Goal: Task Accomplishment & Management: Manage account settings

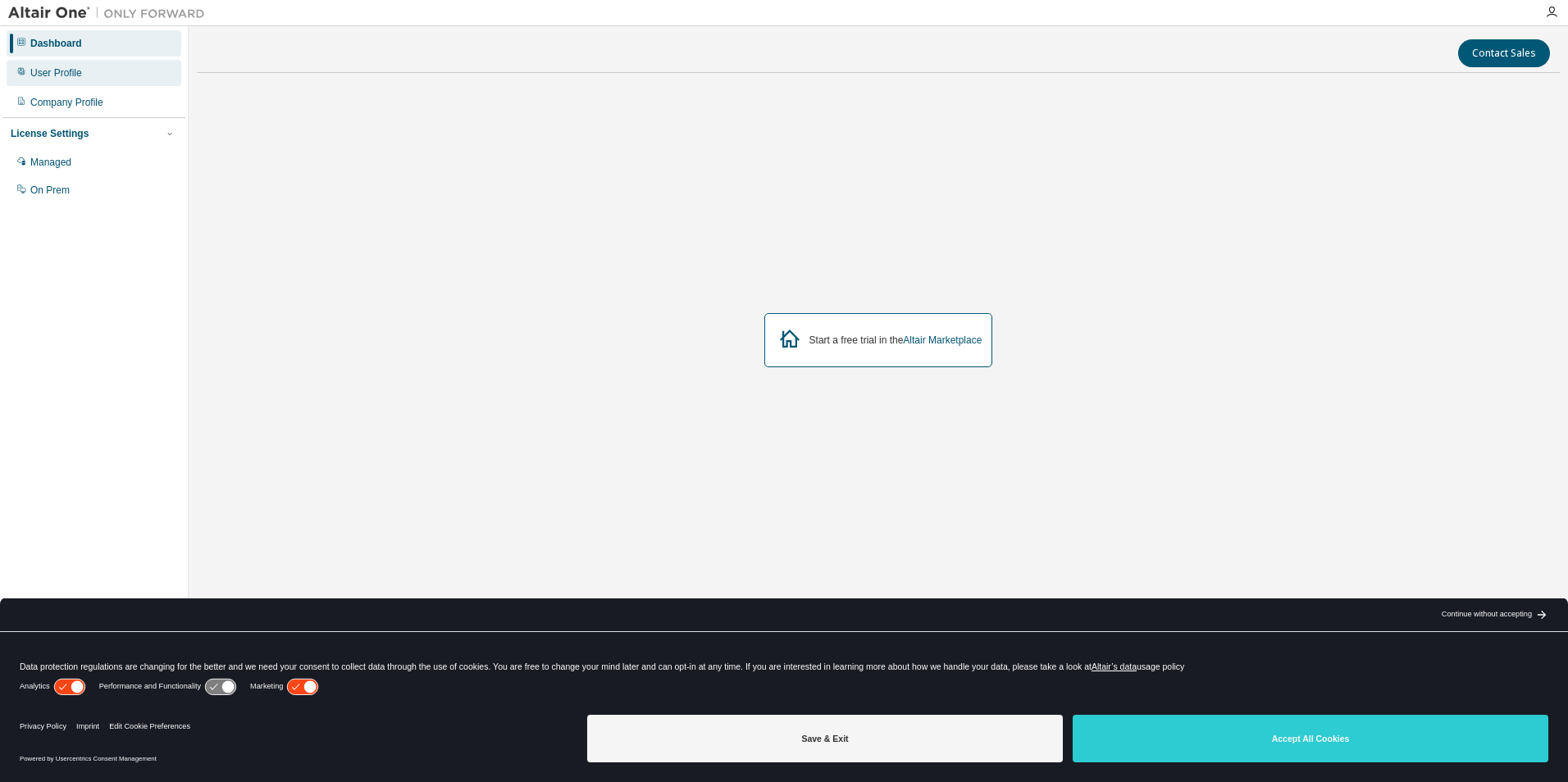
click at [121, 72] on div "User Profile" at bounding box center [94, 72] width 175 height 26
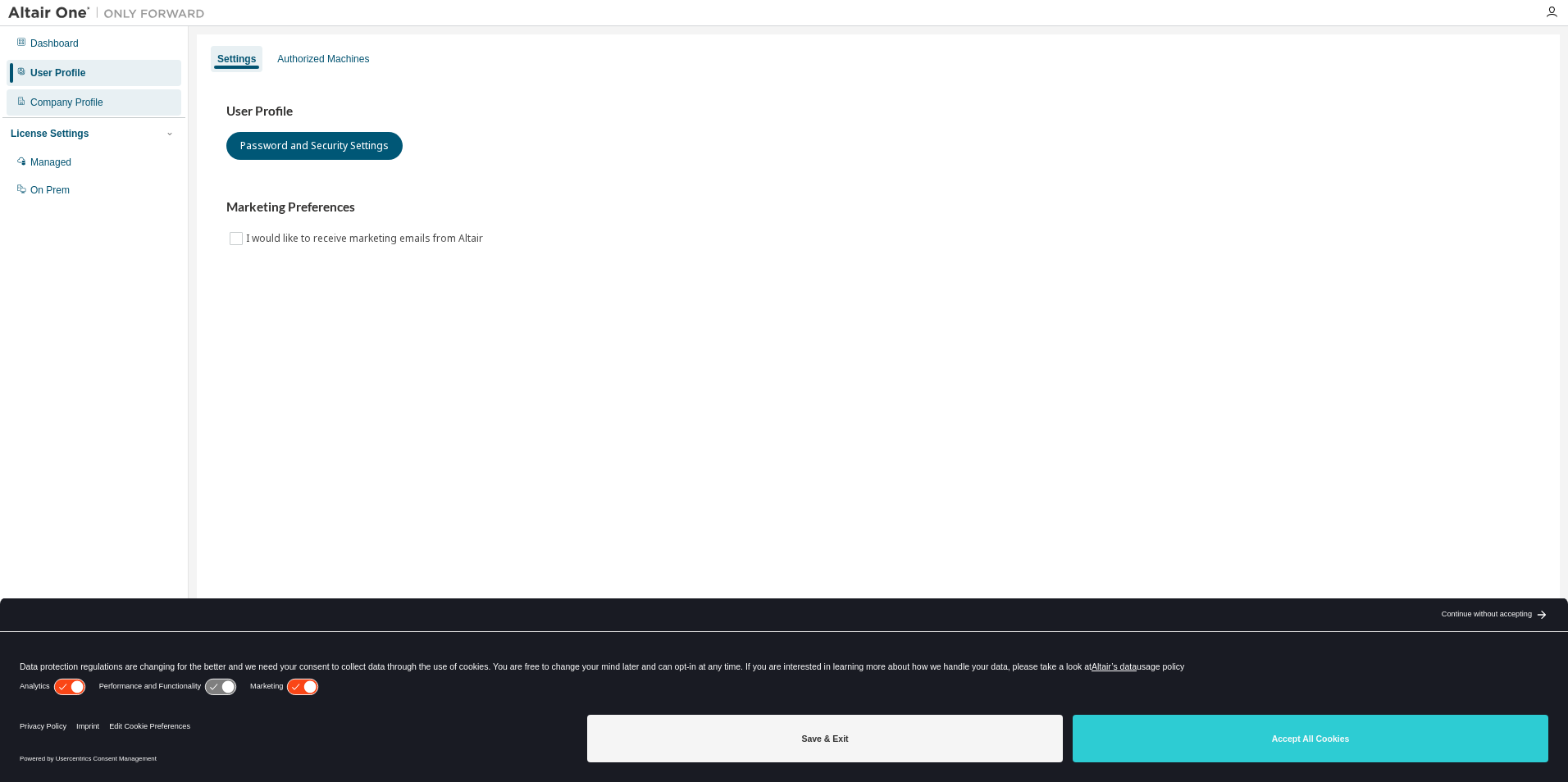
click at [84, 93] on div "Company Profile" at bounding box center [94, 103] width 175 height 26
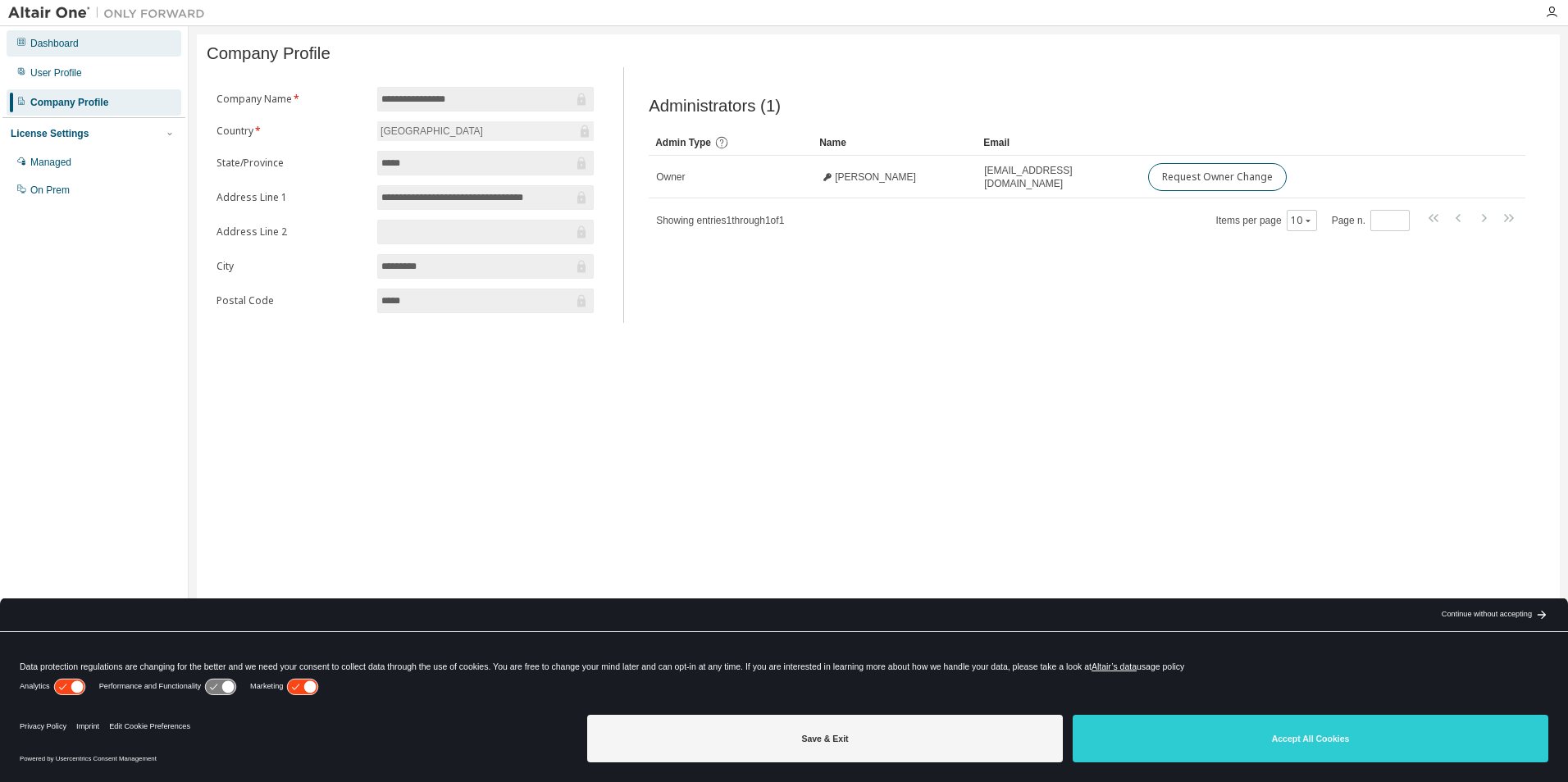
click at [84, 47] on div "Dashboard" at bounding box center [94, 43] width 175 height 26
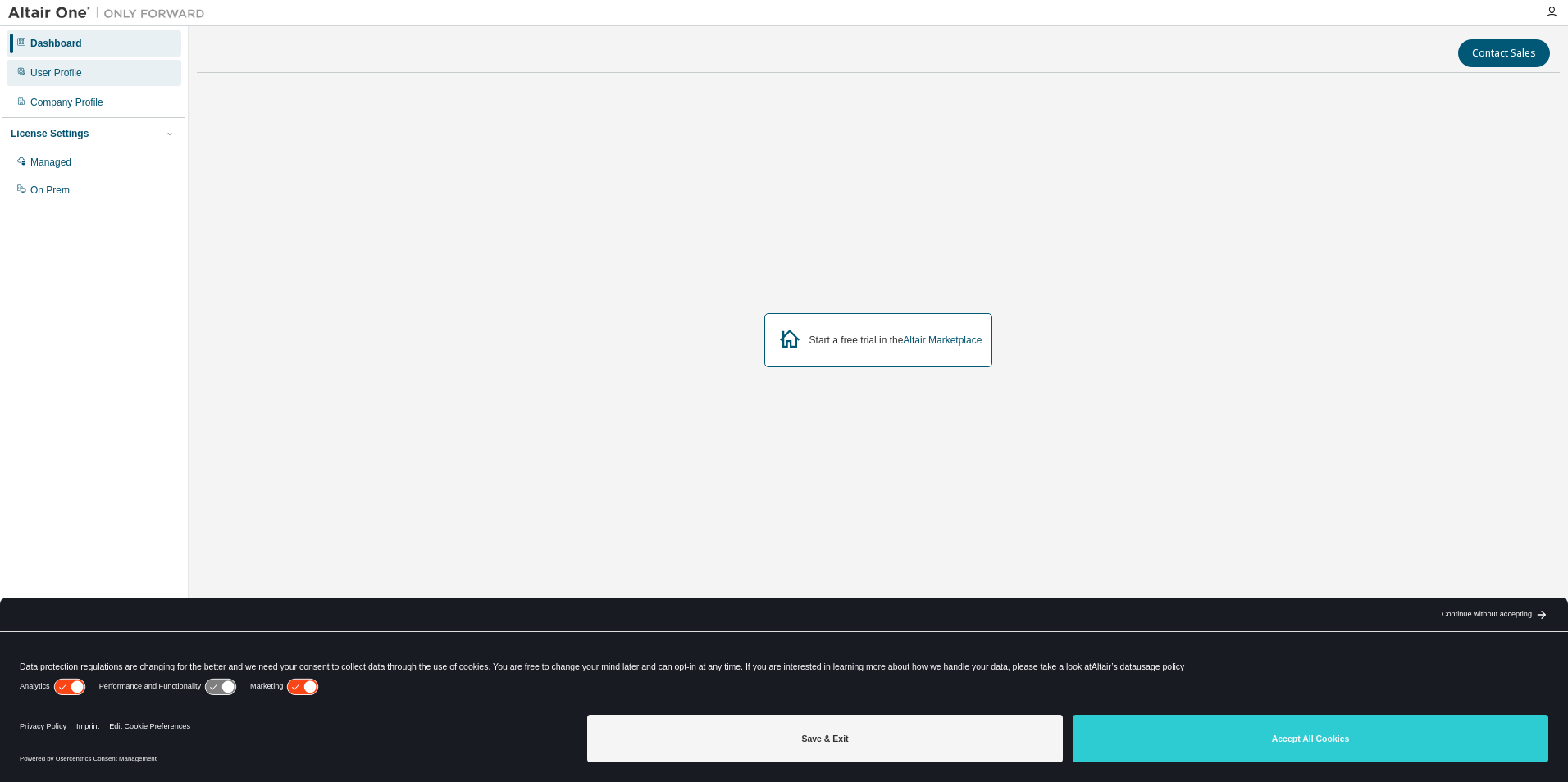
click at [79, 75] on div "User Profile" at bounding box center [56, 72] width 52 height 13
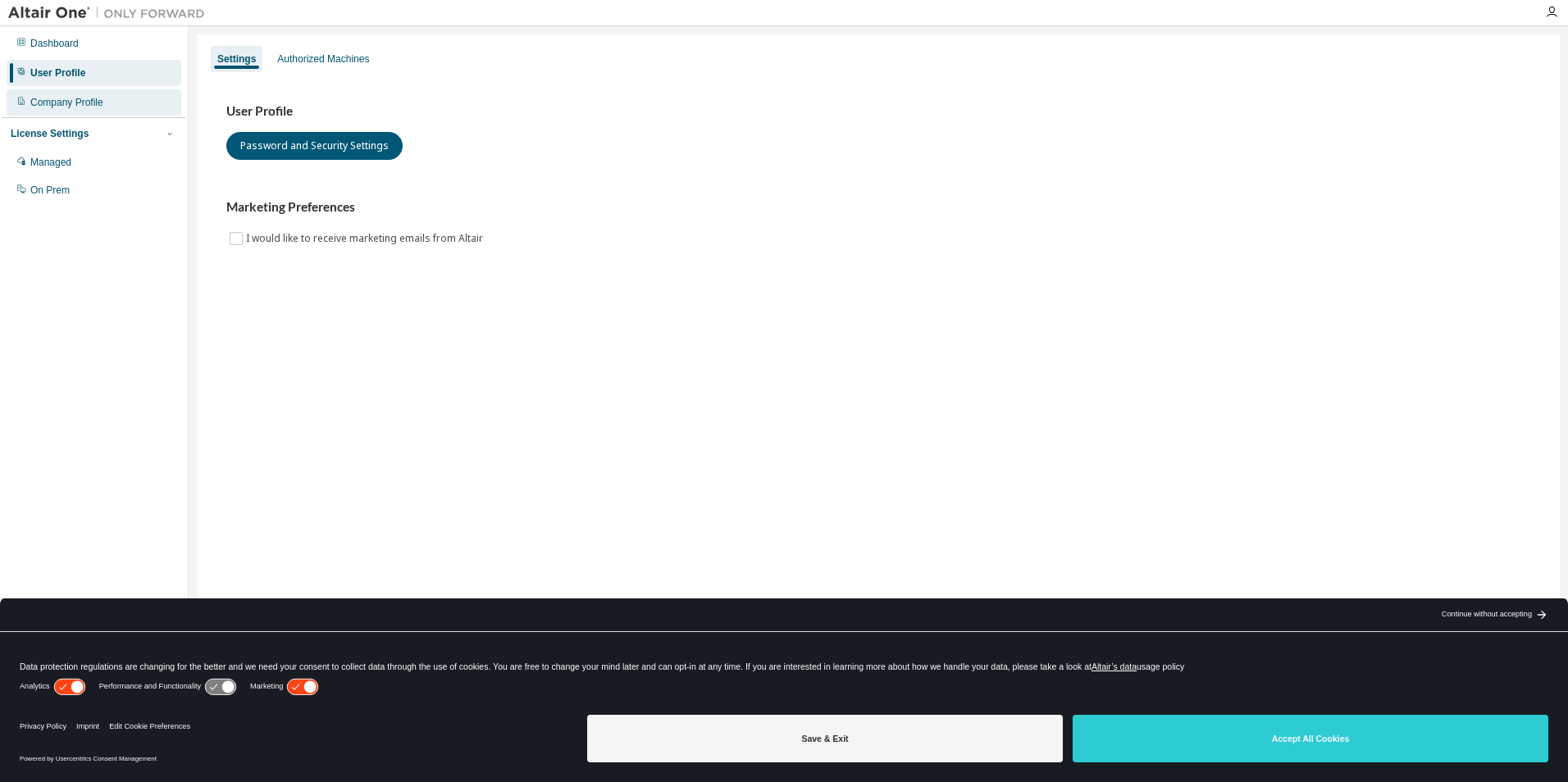
click at [89, 101] on div "Company Profile" at bounding box center [66, 102] width 73 height 13
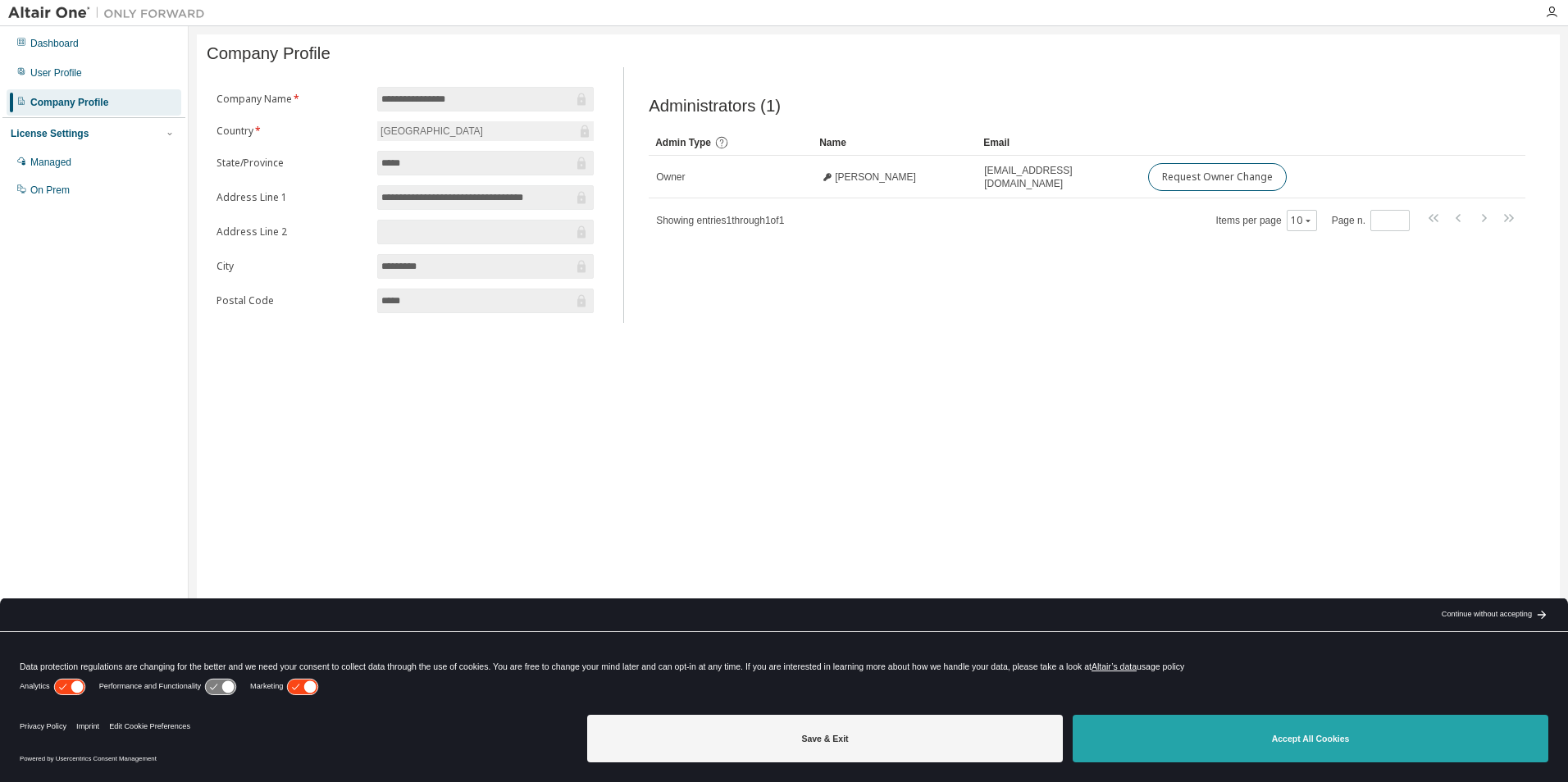
click at [1306, 731] on button "Accept All Cookies" at bounding box center [1310, 738] width 475 height 47
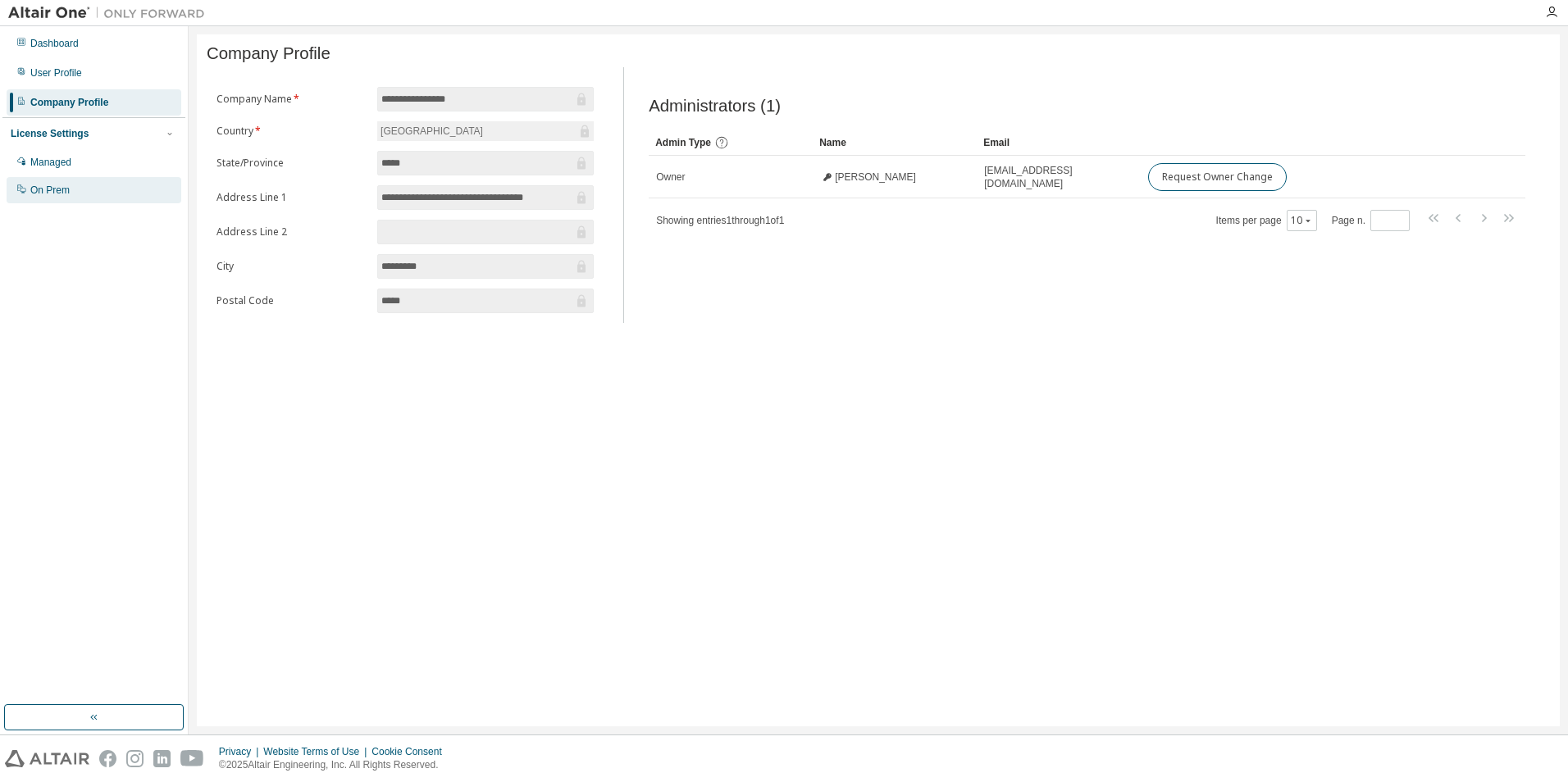
click at [119, 192] on div "On Prem" at bounding box center [94, 190] width 175 height 26
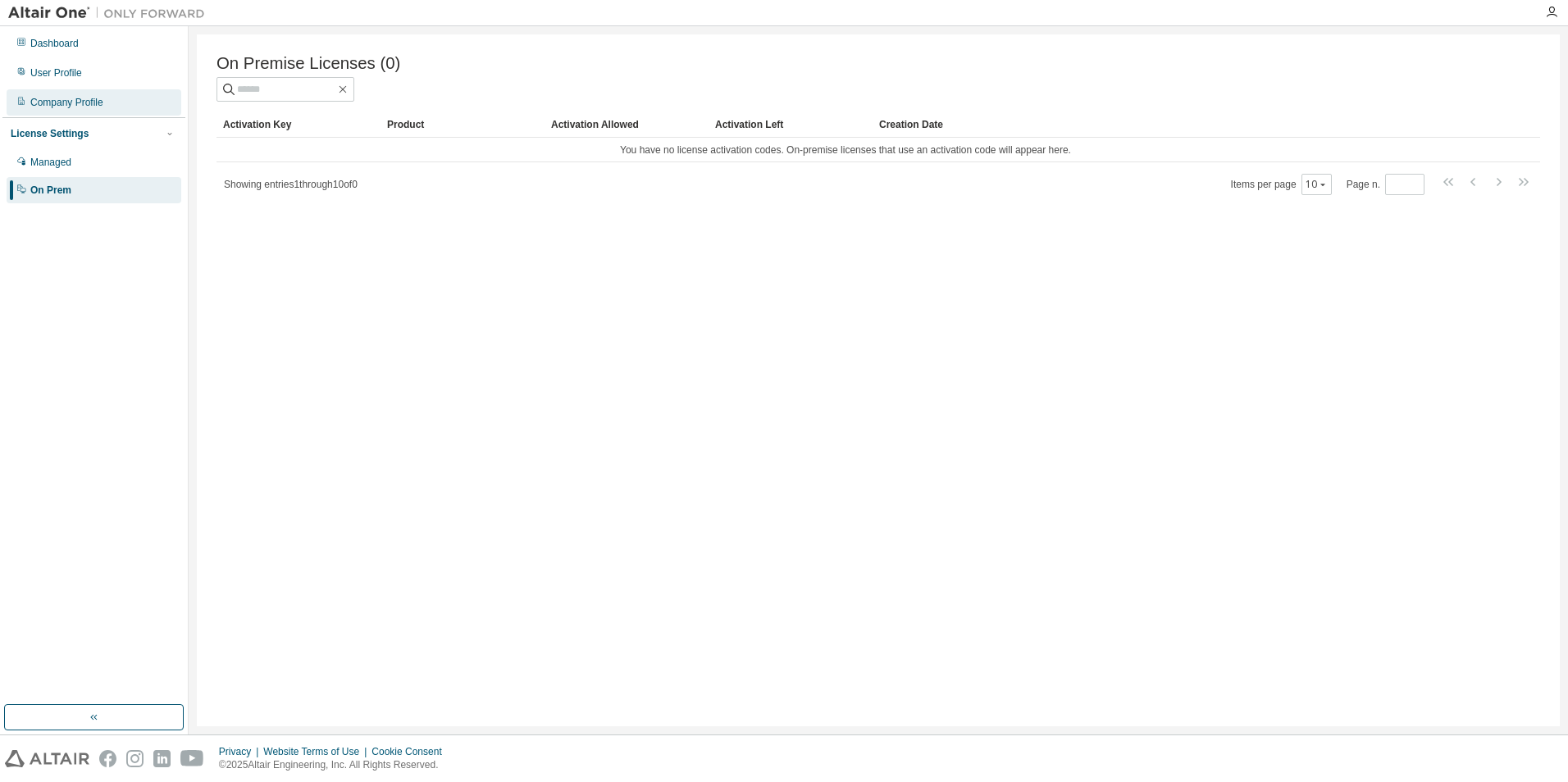
click at [137, 110] on div "Company Profile" at bounding box center [94, 103] width 175 height 26
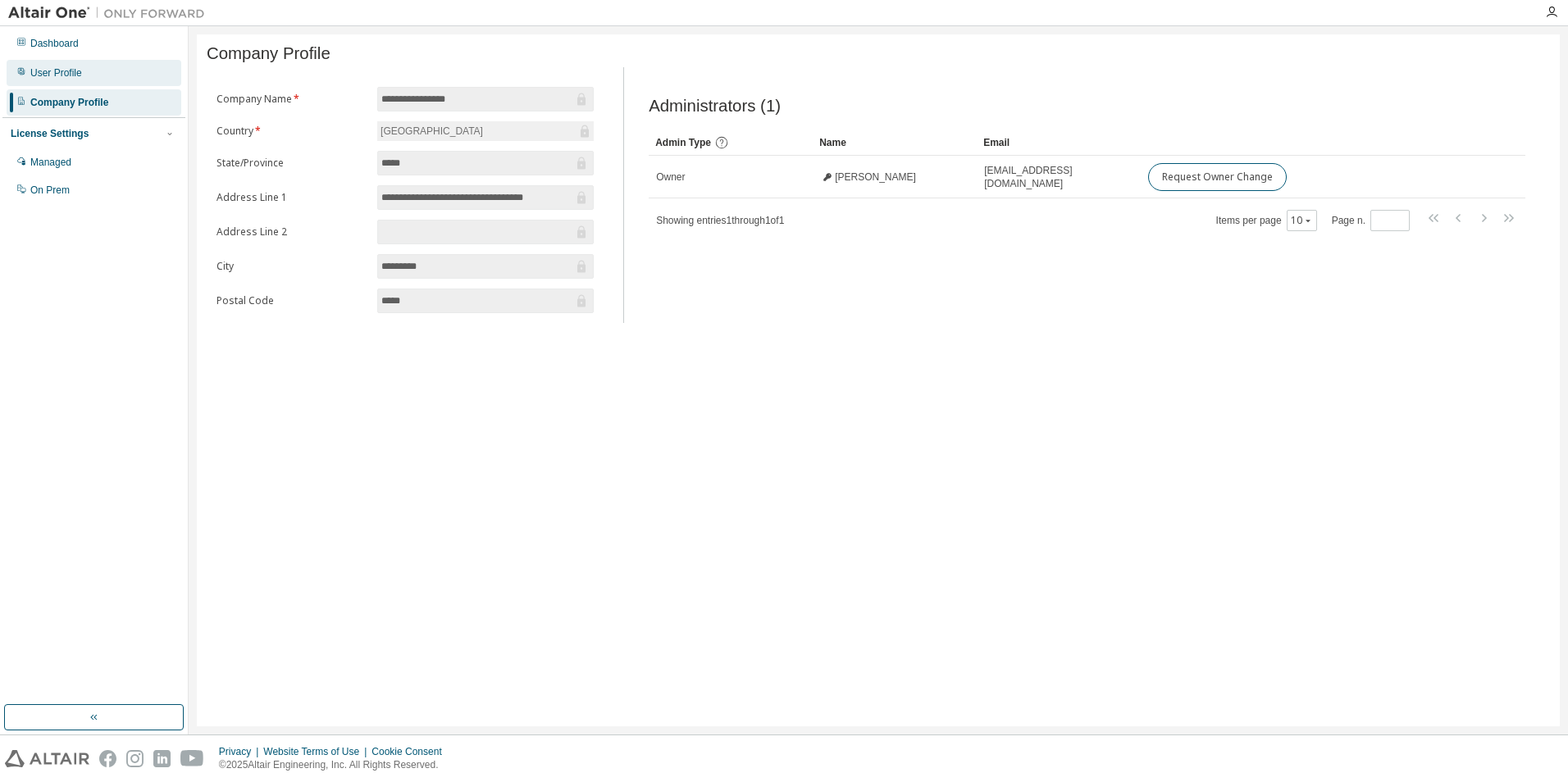
click at [145, 78] on div "User Profile" at bounding box center [94, 72] width 175 height 26
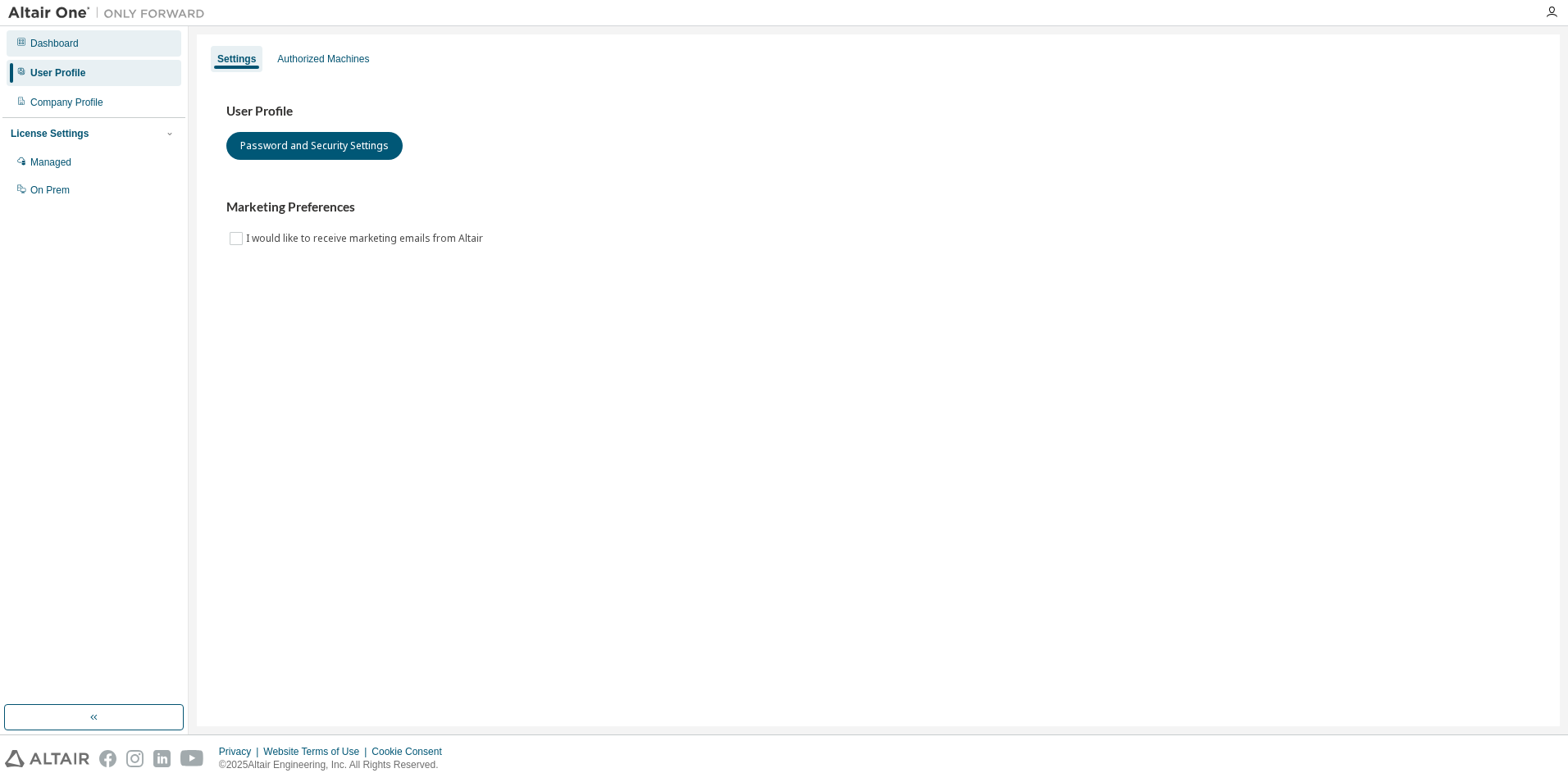
click at [132, 47] on div "Dashboard" at bounding box center [94, 43] width 175 height 26
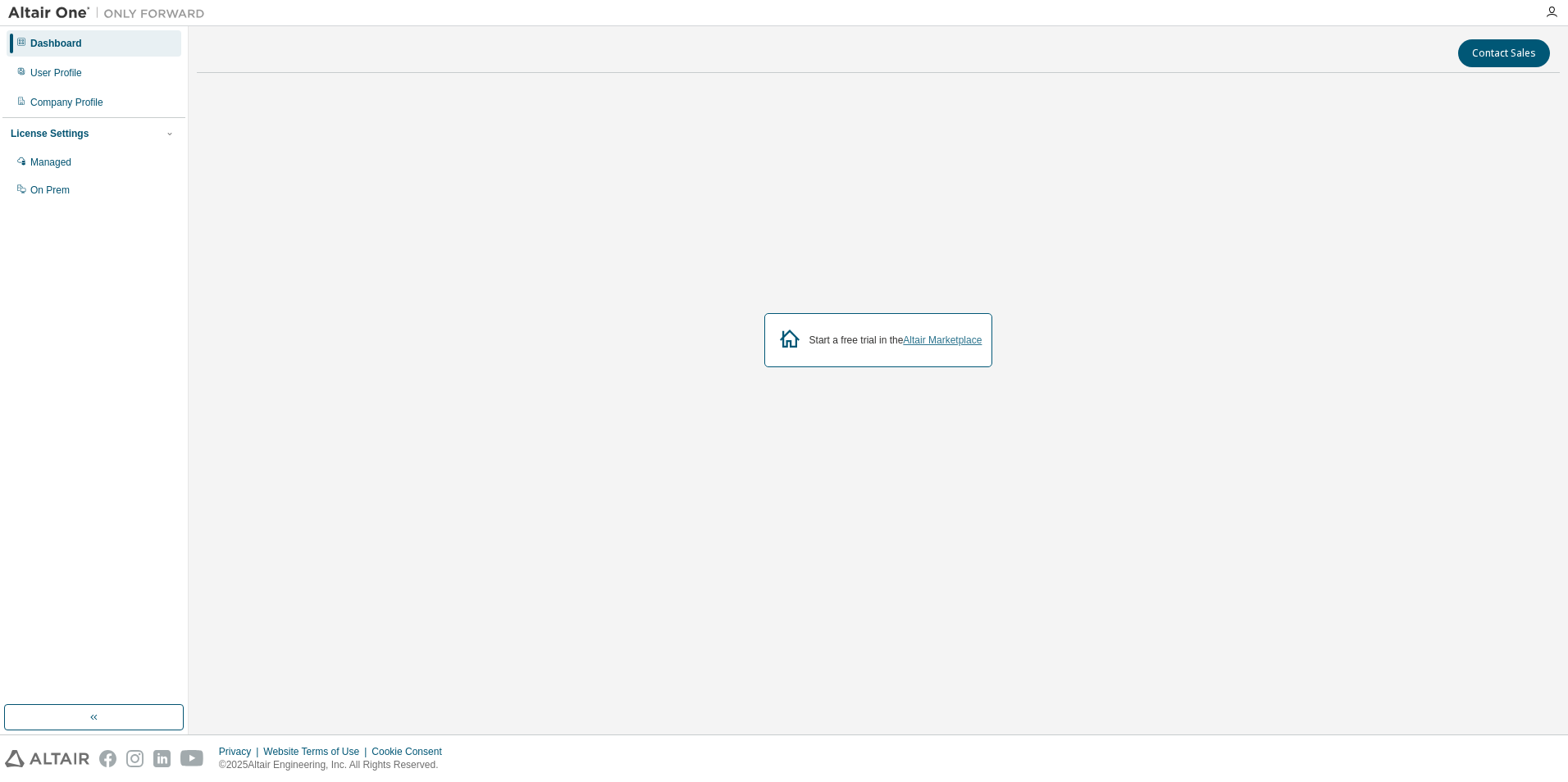
click at [959, 341] on link "Altair Marketplace" at bounding box center [942, 340] width 78 height 11
click at [251, 149] on div "Start a free trial in the Altair Marketplace" at bounding box center [878, 340] width 1363 height 508
click at [873, 564] on div "Start a free trial in the Altair Marketplace" at bounding box center [878, 340] width 1363 height 508
click at [72, 51] on div "Dashboard" at bounding box center [94, 43] width 175 height 26
click at [51, 9] on img at bounding box center [111, 13] width 205 height 16
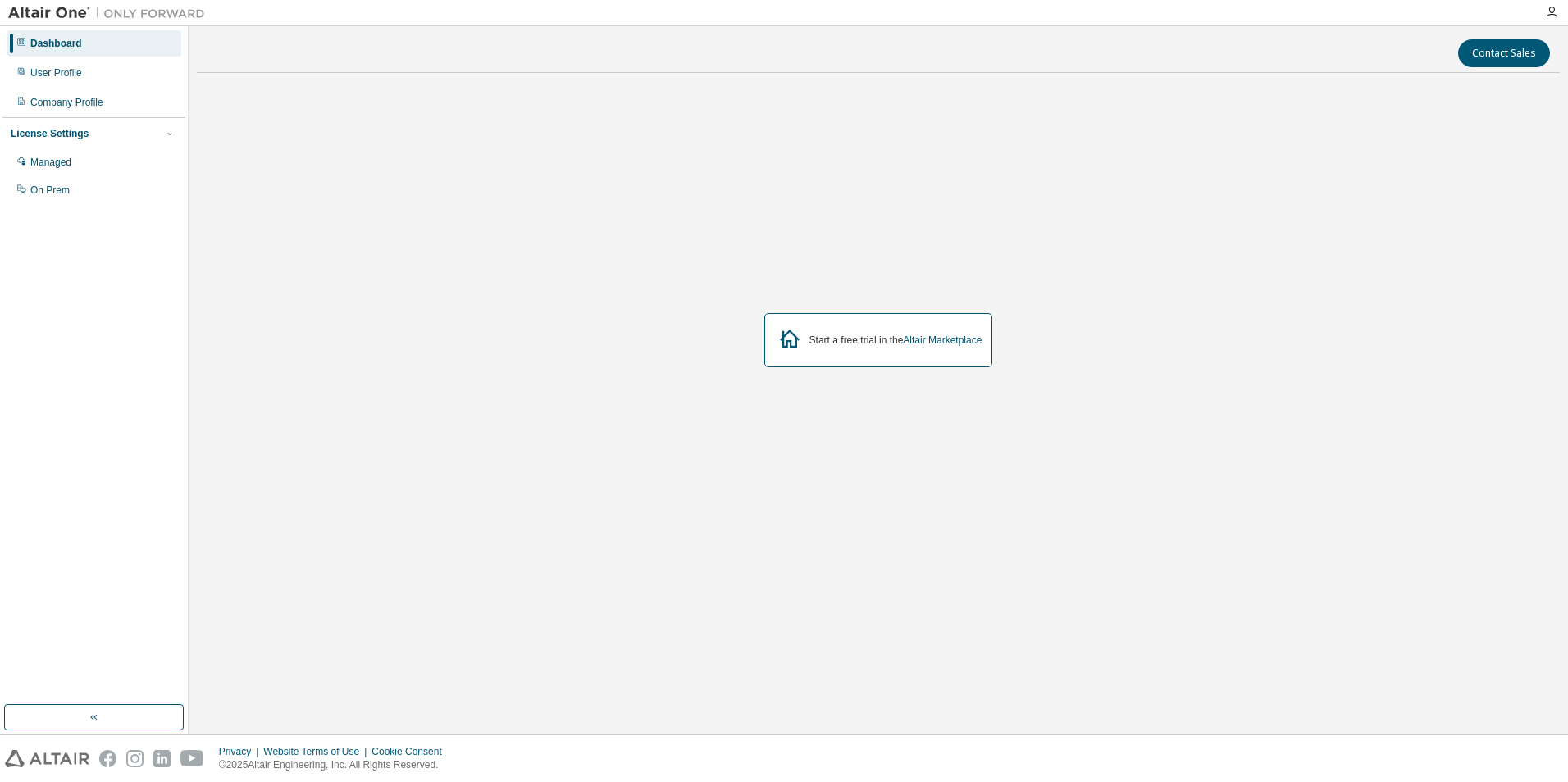
click at [168, 13] on img at bounding box center [111, 13] width 205 height 16
click at [944, 336] on link "Altair Marketplace" at bounding box center [942, 340] width 78 height 11
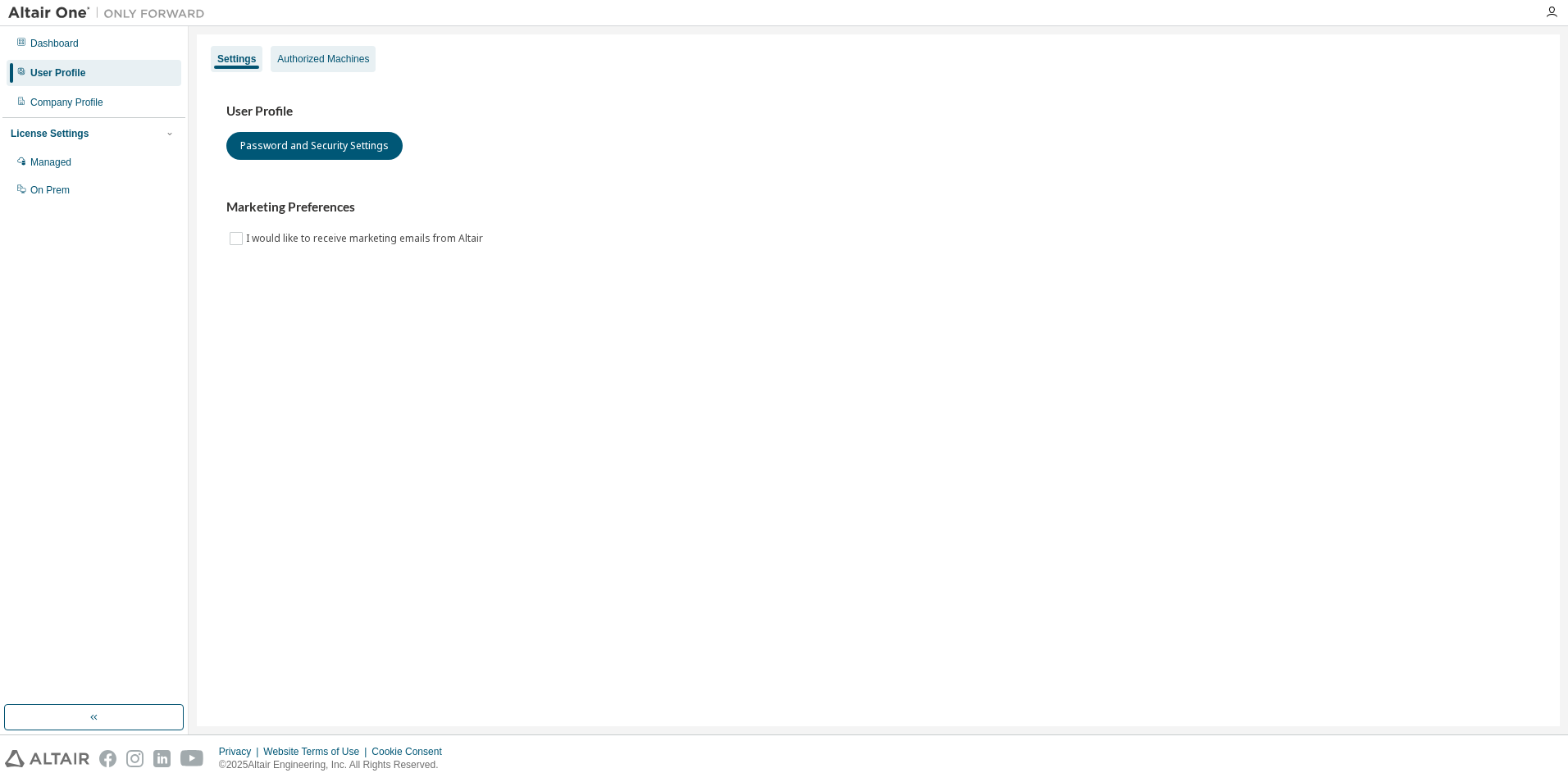
click at [335, 63] on div "Authorized Machines" at bounding box center [323, 59] width 91 height 13
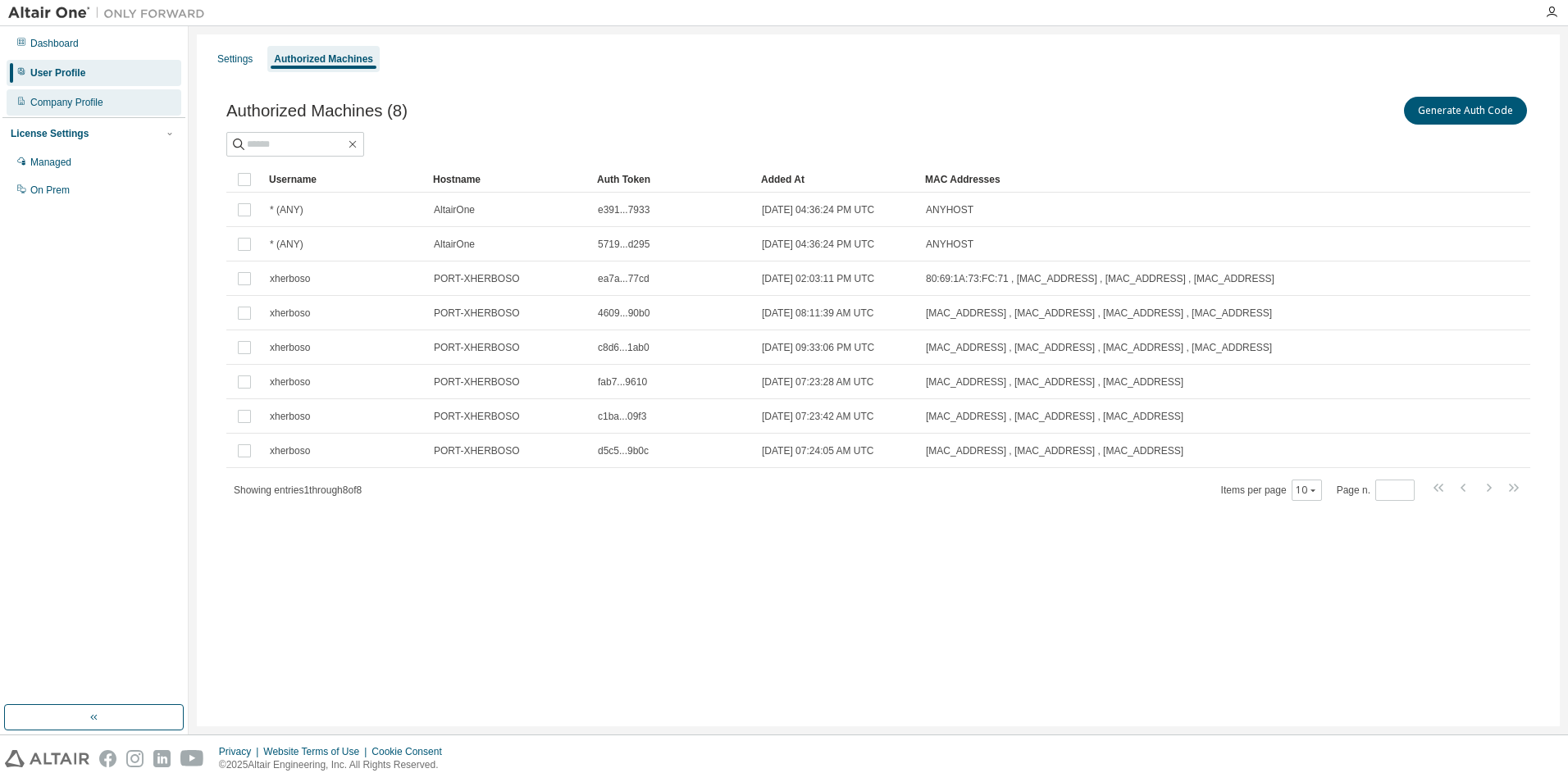
click at [113, 103] on div "Company Profile" at bounding box center [94, 103] width 175 height 26
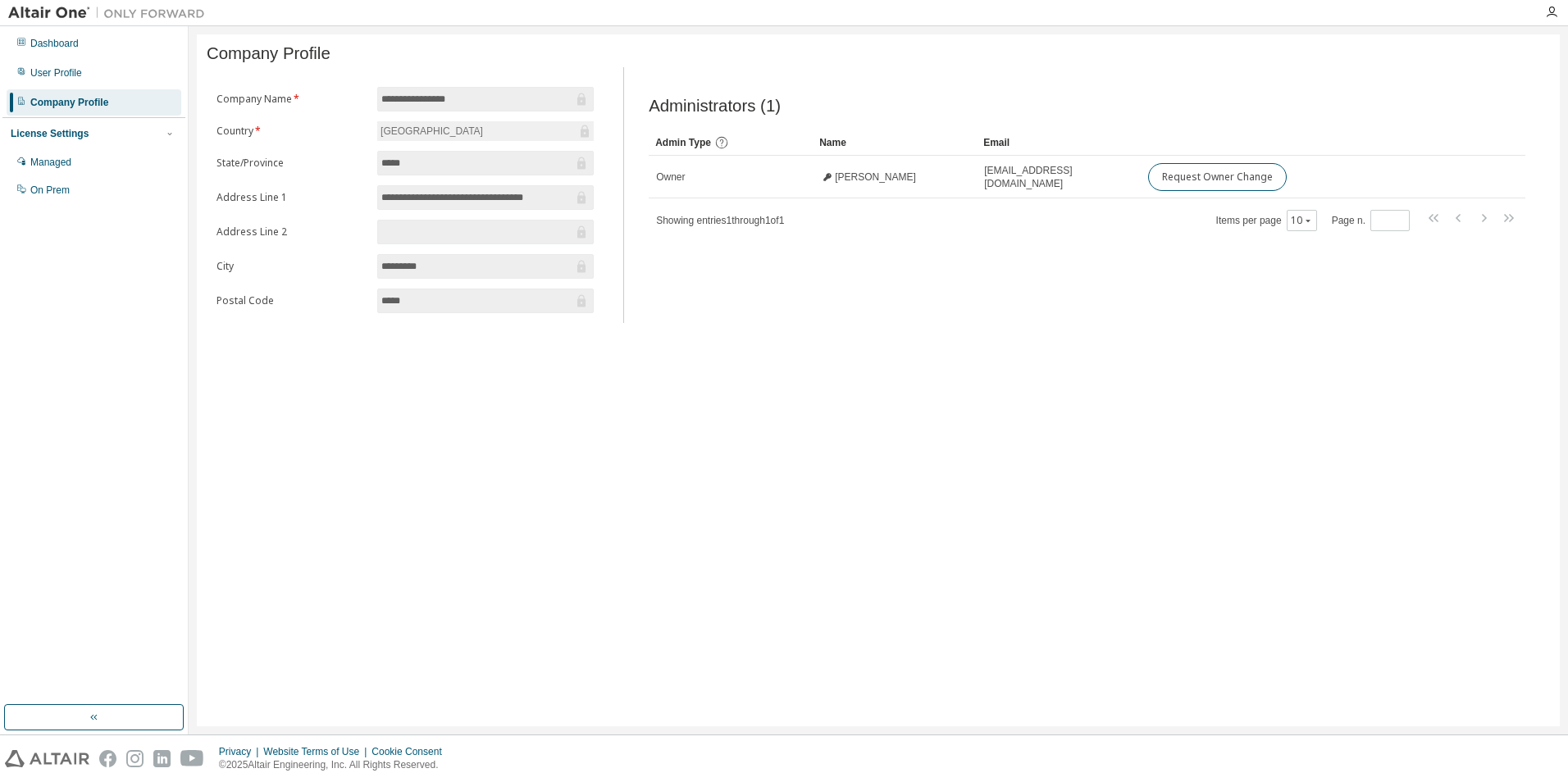
drag, startPoint x: 814, startPoint y: 446, endPoint x: 649, endPoint y: 365, distance: 183.8
click at [804, 441] on div "**********" at bounding box center [878, 380] width 1363 height 691
click at [475, 191] on span "**********" at bounding box center [485, 197] width 216 height 25
click at [485, 203] on input "**********" at bounding box center [477, 197] width 191 height 16
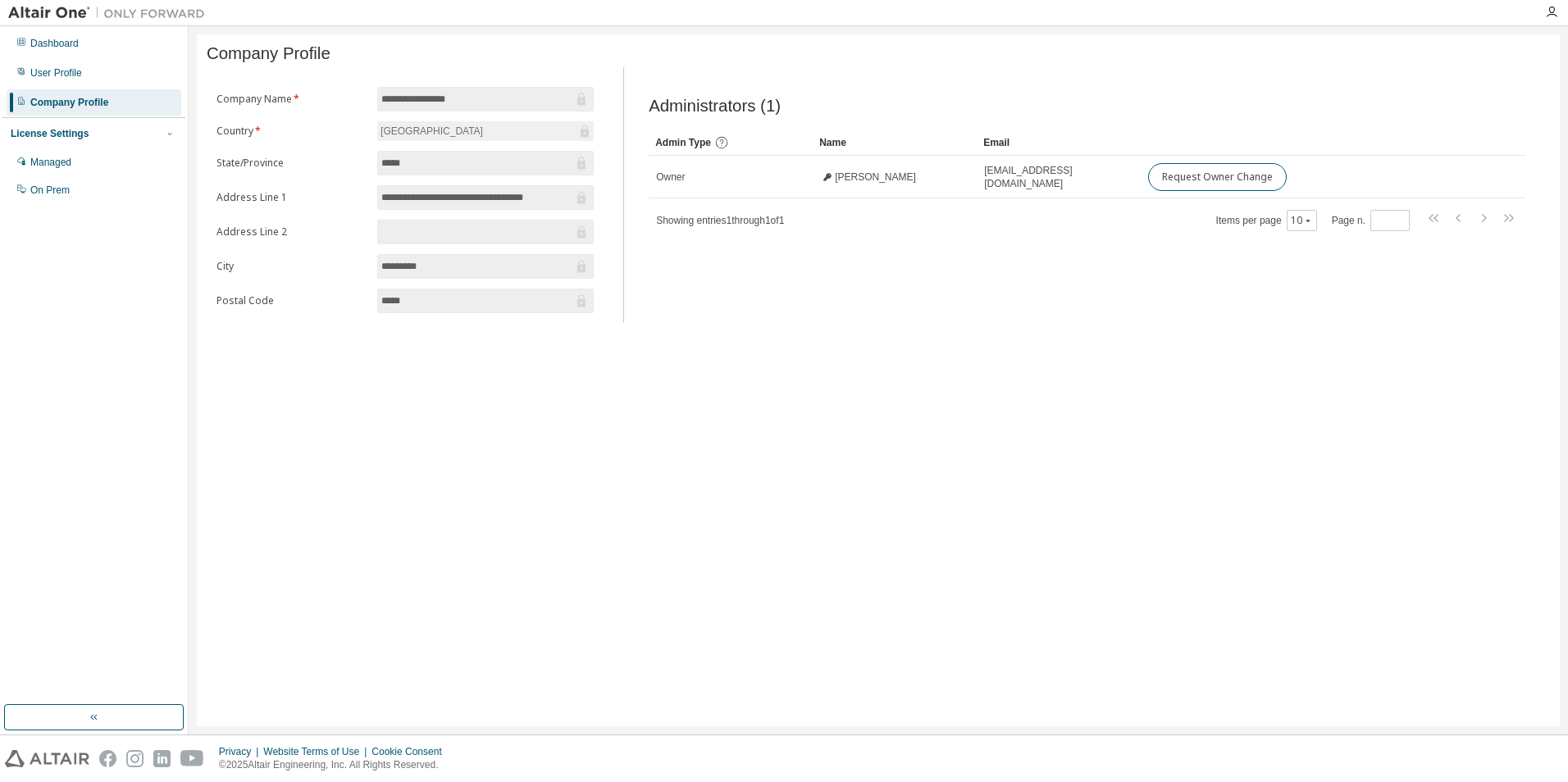
drag, startPoint x: 485, startPoint y: 203, endPoint x: 499, endPoint y: 259, distance: 57.7
click at [499, 258] on span "*********" at bounding box center [485, 266] width 216 height 25
